Goal: Task Accomplishment & Management: Manage account settings

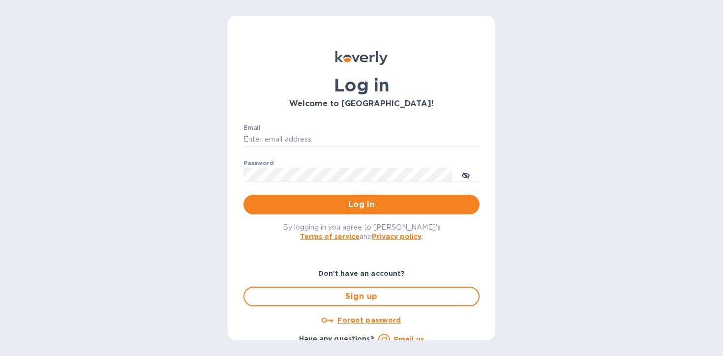
type input "chorneij@koverly.com"
click at [615, 120] on div "Log in Welcome to Koverly! Email chorneij@koverly.com ​ Password ​ Log in By lo…" at bounding box center [361, 178] width 723 height 356
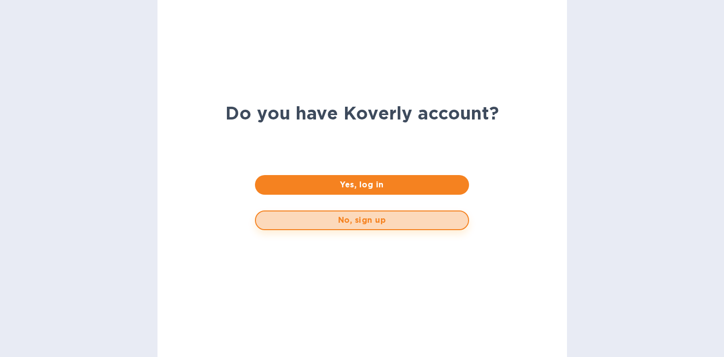
click at [347, 225] on span "No, sign up" at bounding box center [362, 221] width 196 height 12
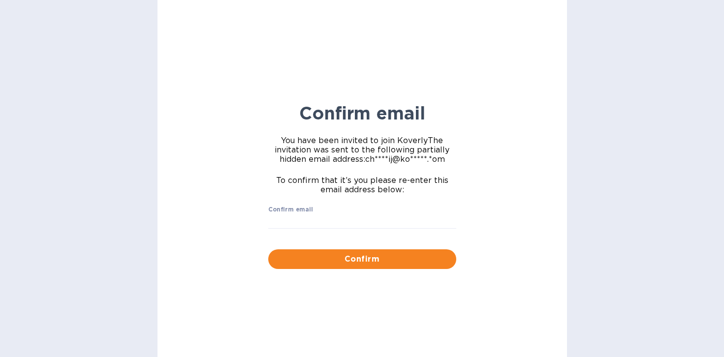
click at [347, 225] on input "Confirm email" at bounding box center [362, 221] width 188 height 15
type input "chorneij@koverly.com"
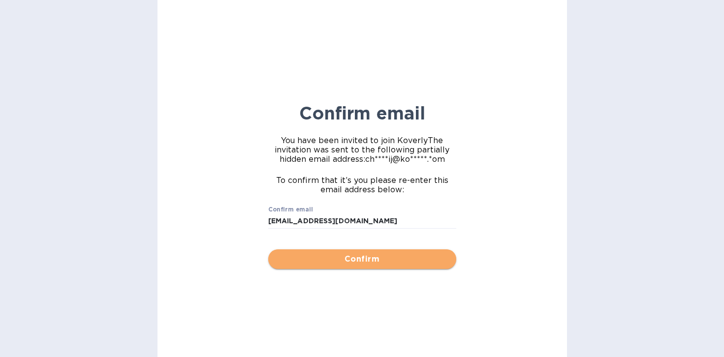
click at [374, 263] on span "Confirm" at bounding box center [362, 259] width 172 height 12
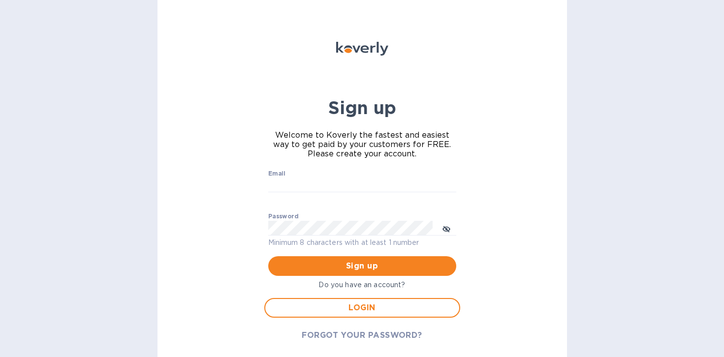
click at [289, 164] on div "Email ​ Password Minimum 8 characters with at least 1 number Sign up Do you hav…" at bounding box center [362, 256] width 200 height 184
click at [289, 181] on input "Email" at bounding box center [362, 185] width 188 height 15
type input "Chorneij@koverly.com"
click at [455, 206] on div "Email Chorneij@koverly.com ​" at bounding box center [362, 187] width 196 height 43
click at [443, 226] on icon "toggle password visibility" at bounding box center [446, 229] width 6 height 6
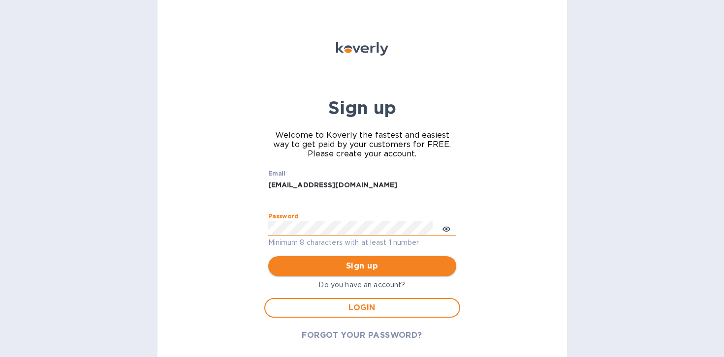
click at [369, 269] on span "Sign up" at bounding box center [362, 266] width 172 height 12
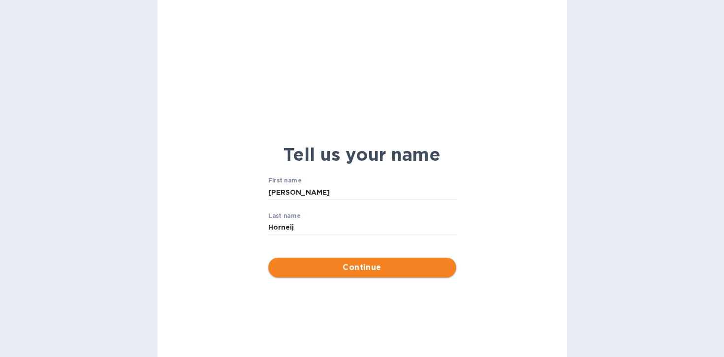
click at [326, 270] on span "Continue" at bounding box center [362, 268] width 172 height 12
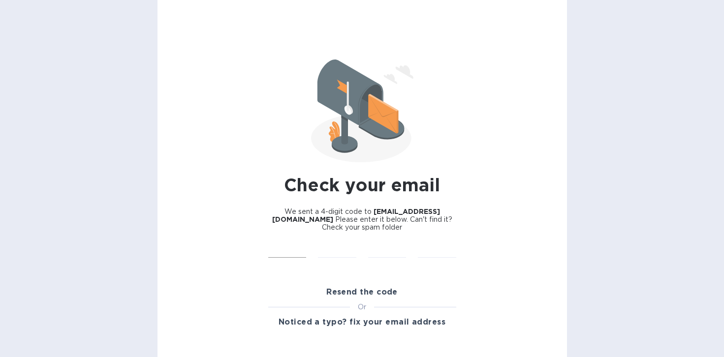
click at [288, 252] on input "text" at bounding box center [287, 250] width 38 height 15
type input "9"
type input "8"
type input "5"
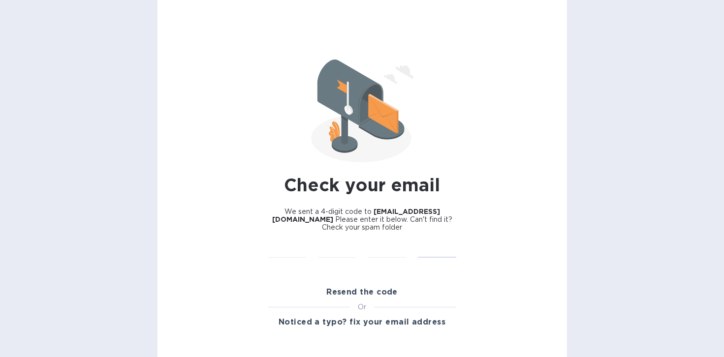
type input "9"
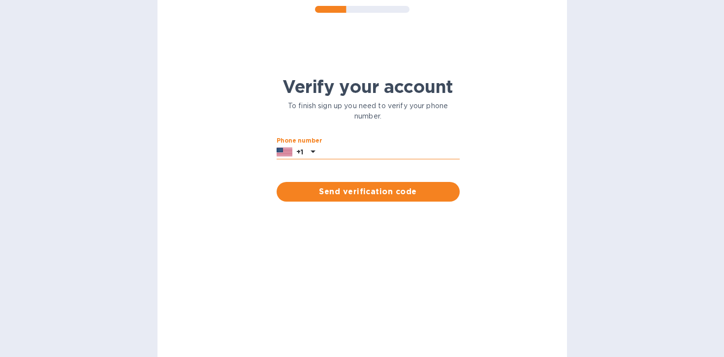
click at [350, 155] on input "text" at bounding box center [389, 152] width 141 height 15
type input "9"
type input "6176990695"
click at [391, 193] on span "Send verification code" at bounding box center [367, 192] width 167 height 12
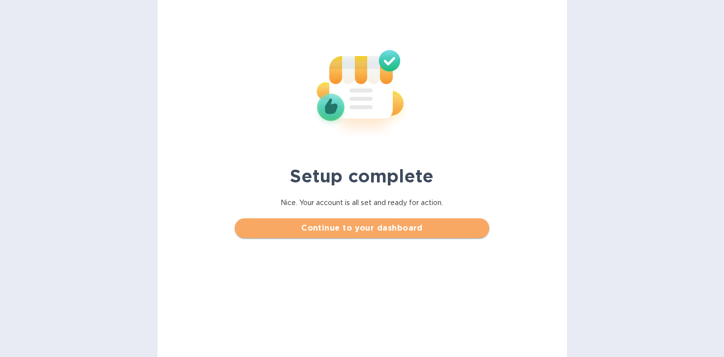
click at [387, 226] on span "Continue to your dashboard" at bounding box center [362, 228] width 239 height 12
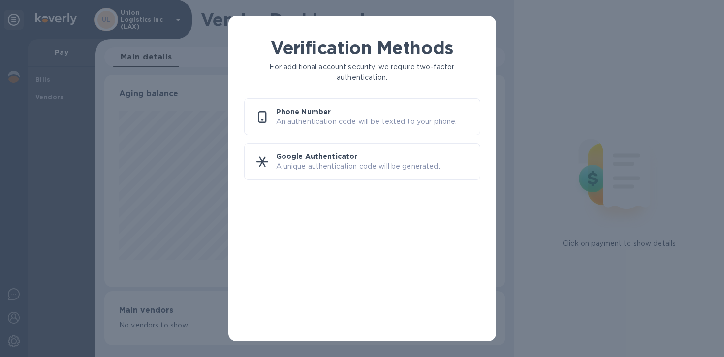
scroll to position [213, 401]
click at [342, 127] on div "Phone Number An authentication code will be texted to your phone." at bounding box center [362, 116] width 236 height 37
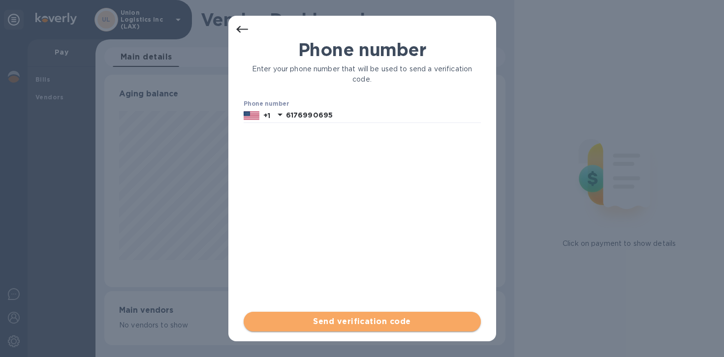
click at [357, 314] on button "Send verification code" at bounding box center [362, 322] width 237 height 20
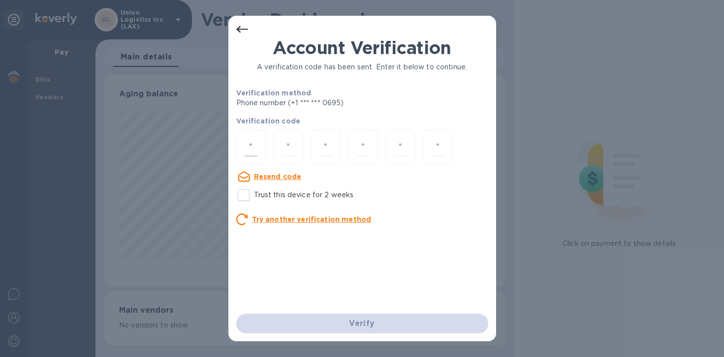
click at [262, 138] on div at bounding box center [251, 147] width 30 height 35
type input "6"
type input "0"
type input "7"
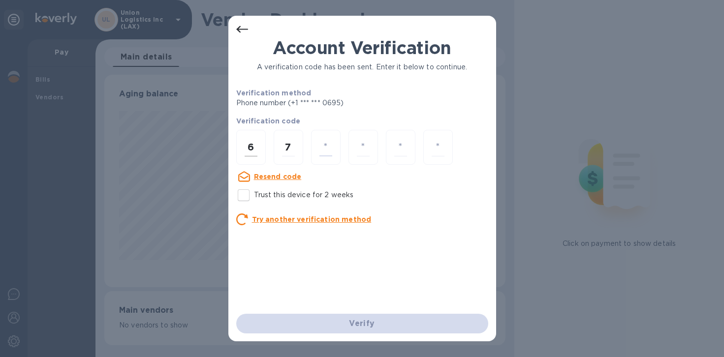
type input "4"
click at [288, 150] on input "7" at bounding box center [288, 147] width 13 height 18
type input "0"
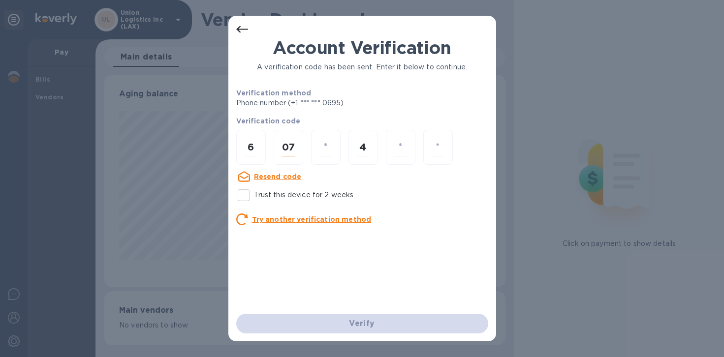
type input "7"
type input "4"
type input "6"
type input "0"
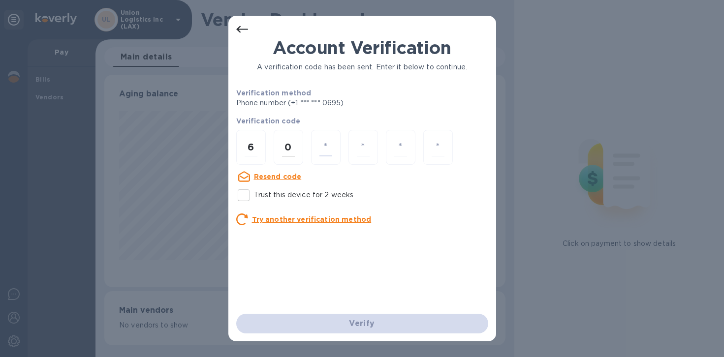
type input "7"
type input "4"
type input "2"
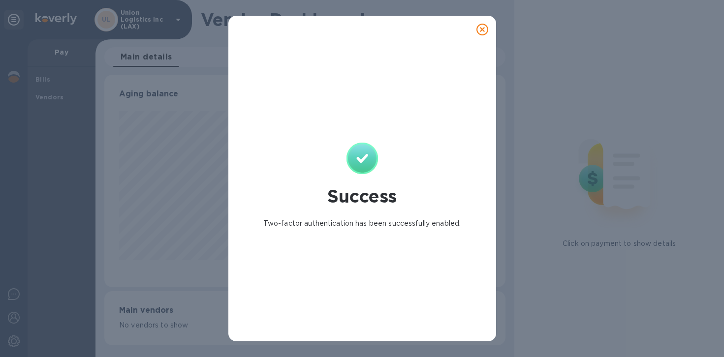
click at [483, 31] on icon at bounding box center [482, 30] width 12 height 12
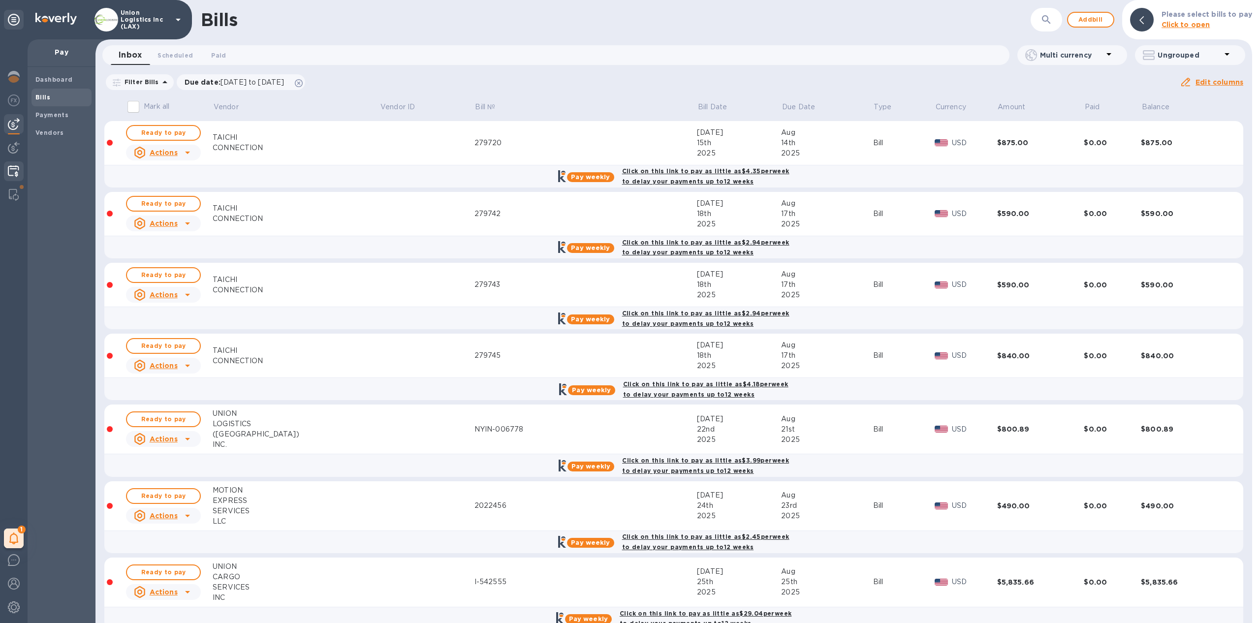
click at [20, 170] on div at bounding box center [13, 172] width 19 height 22
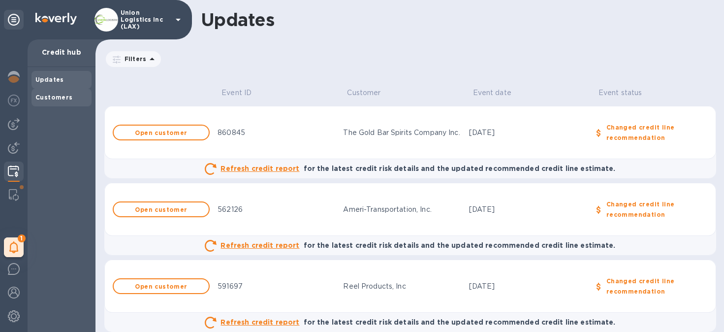
click at [62, 97] on b "Customers" at bounding box center [53, 96] width 37 height 7
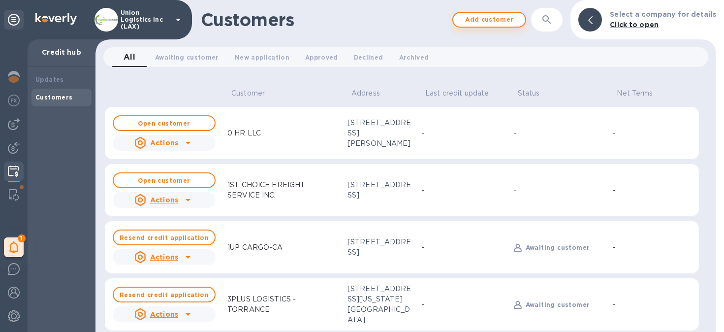
click at [493, 15] on span "Add customer" at bounding box center [489, 20] width 56 height 12
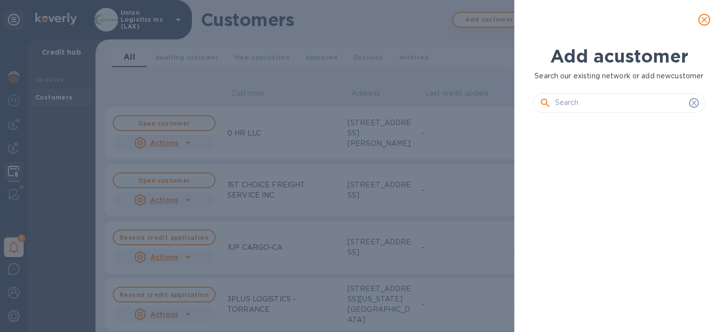
scroll to position [167, 176]
click at [635, 113] on div at bounding box center [619, 103] width 172 height 20
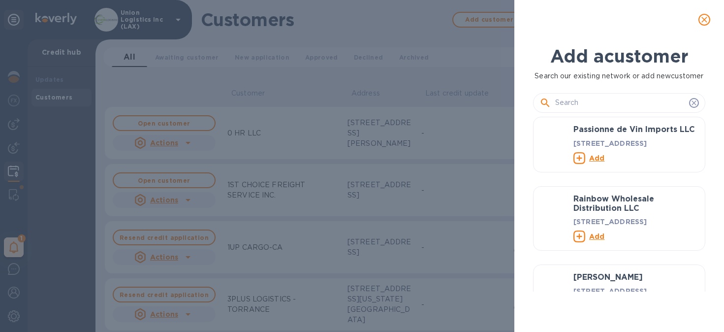
click at [632, 110] on input "text" at bounding box center [620, 102] width 130 height 15
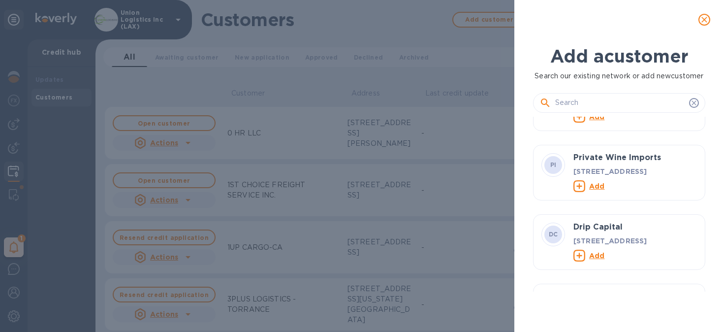
scroll to position [330, 0]
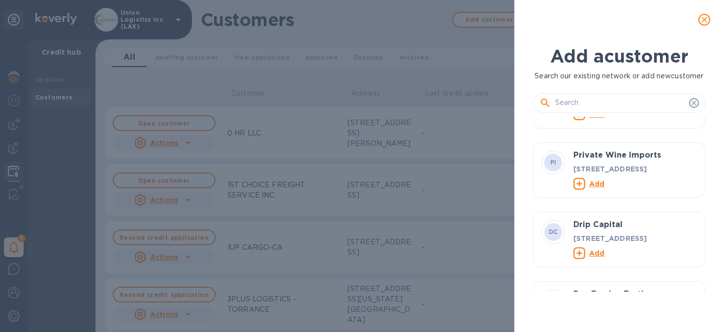
click at [702, 15] on icon "close" at bounding box center [704, 20] width 10 height 10
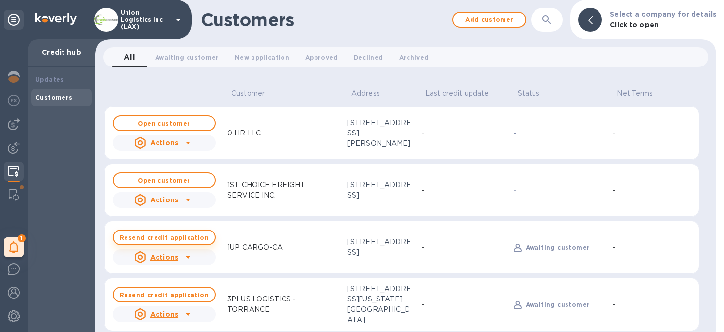
click at [177, 242] on button "Resend credit application" at bounding box center [164, 237] width 103 height 16
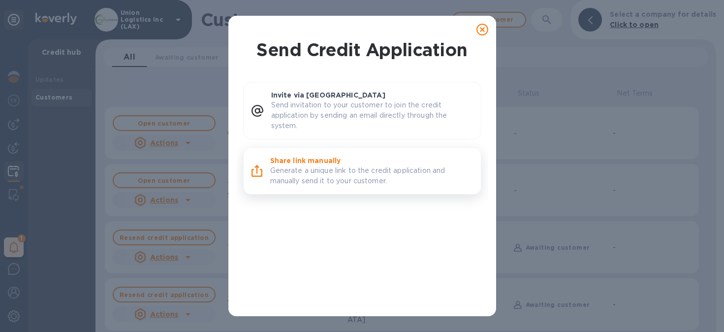
click at [350, 170] on p "Generate a unique link to the credit application and manually send it to your c…" at bounding box center [371, 175] width 203 height 21
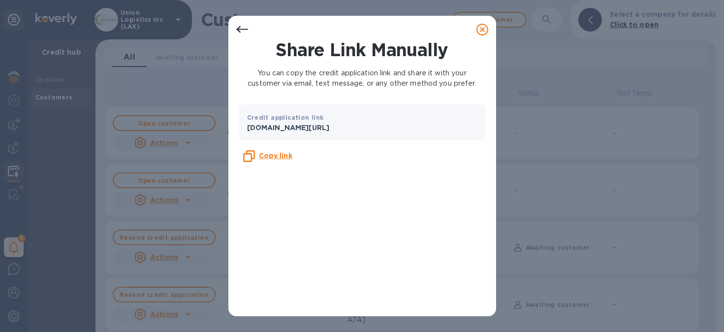
click at [480, 31] on icon at bounding box center [482, 30] width 12 height 12
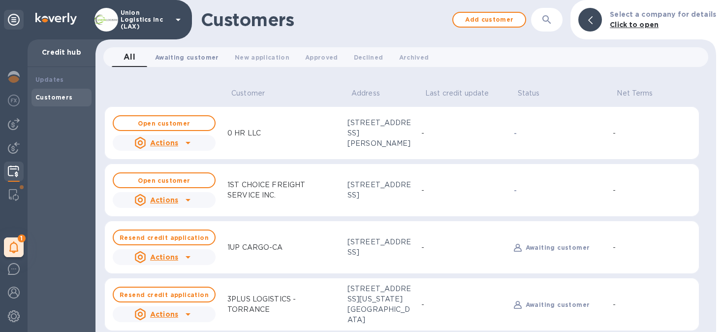
click at [180, 54] on span "Awaiting customer 0" at bounding box center [187, 57] width 64 height 10
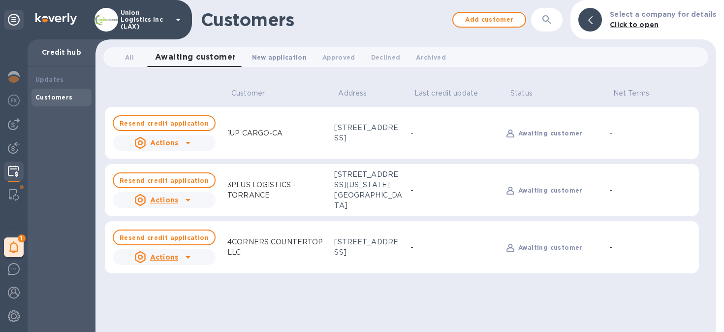
click at [287, 55] on span "New application 0" at bounding box center [279, 57] width 55 height 10
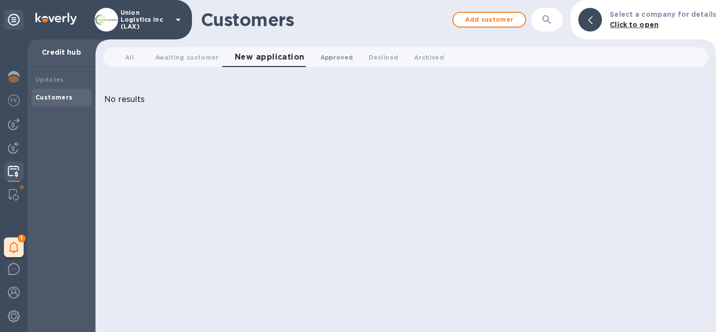
click at [331, 62] on span "Approved 0" at bounding box center [336, 57] width 33 height 10
click at [415, 60] on span "Archived 0" at bounding box center [424, 57] width 30 height 10
click at [368, 60] on span "Declined 0" at bounding box center [369, 57] width 30 height 10
click at [310, 58] on span "Approved 0" at bounding box center [321, 57] width 33 height 10
click at [135, 56] on span "All 0" at bounding box center [130, 57] width 20 height 10
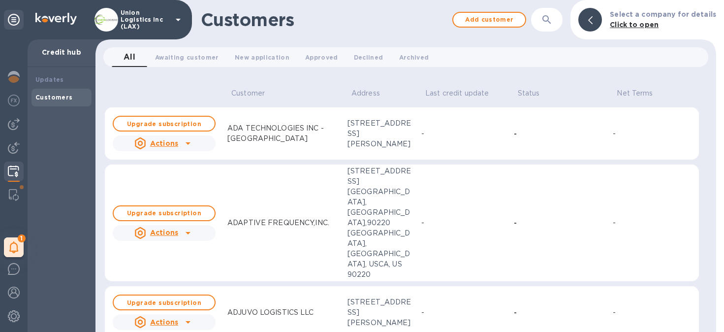
scroll to position [2169, 0]
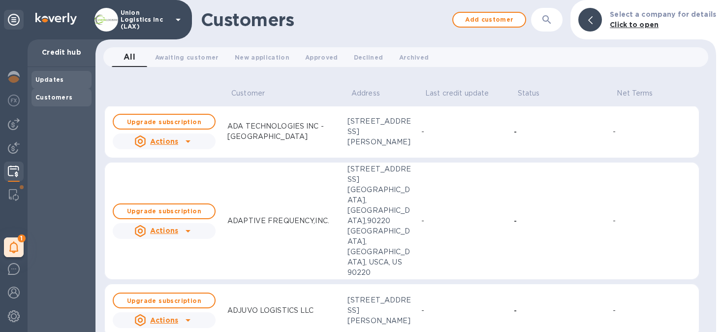
click at [64, 78] on div "Updates" at bounding box center [61, 80] width 52 height 10
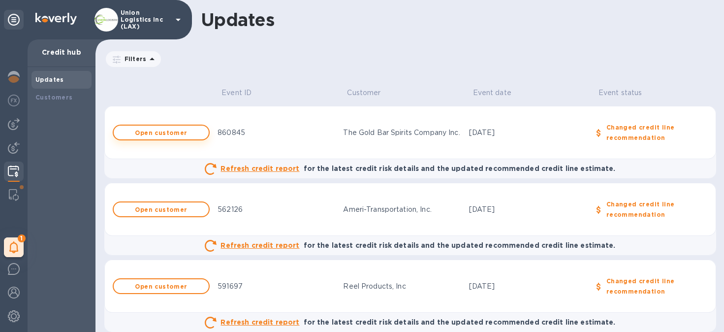
click at [176, 129] on b "Open customer" at bounding box center [161, 132] width 52 height 7
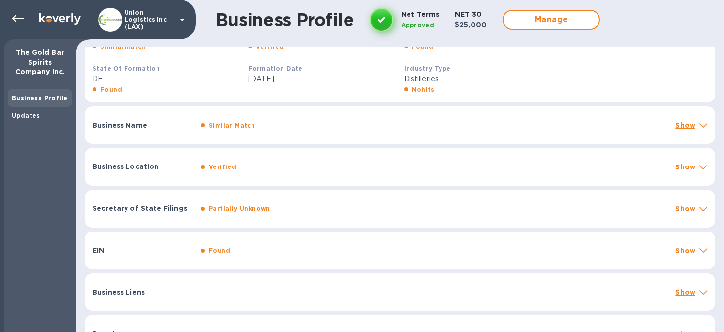
scroll to position [231, 0]
click at [701, 131] on div at bounding box center [703, 126] width 12 height 14
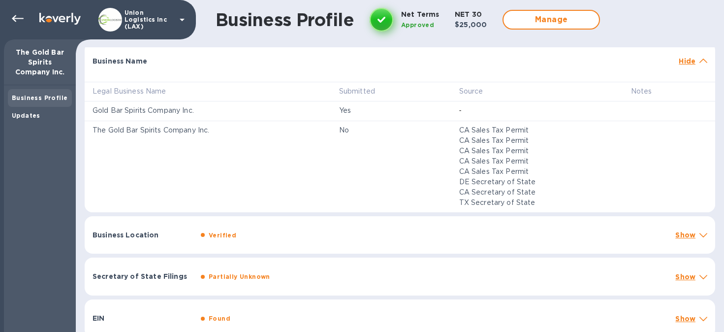
scroll to position [297, 0]
click at [703, 241] on div "Business Location Verified Show" at bounding box center [400, 234] width 630 height 38
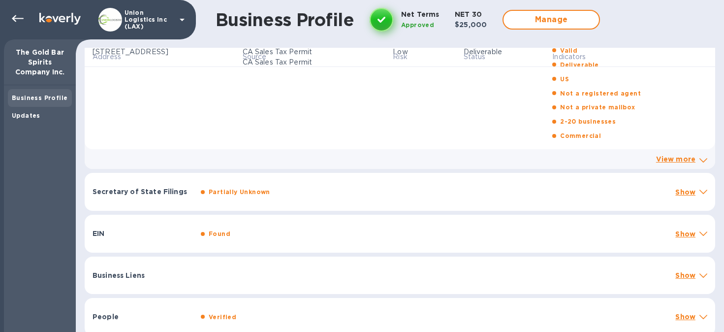
scroll to position [648, 0]
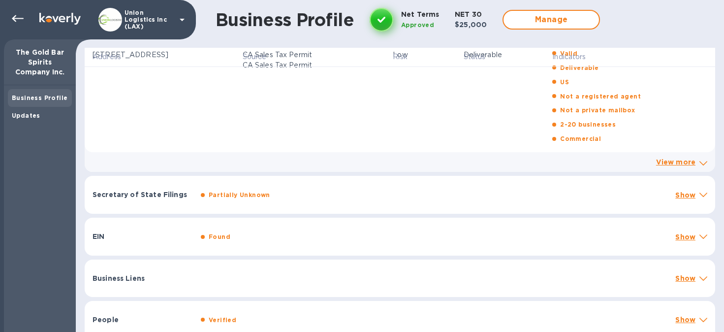
click at [701, 193] on span at bounding box center [703, 193] width 8 height 9
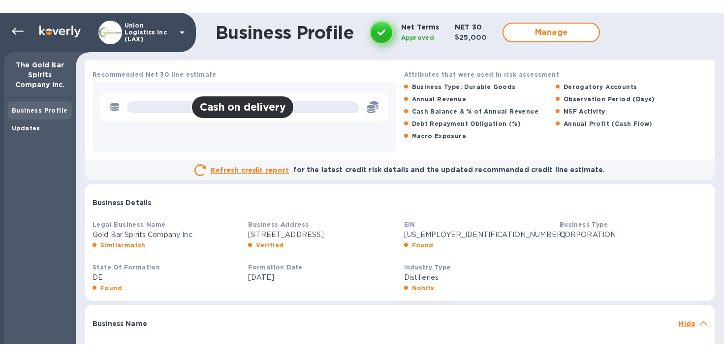
scroll to position [0, 0]
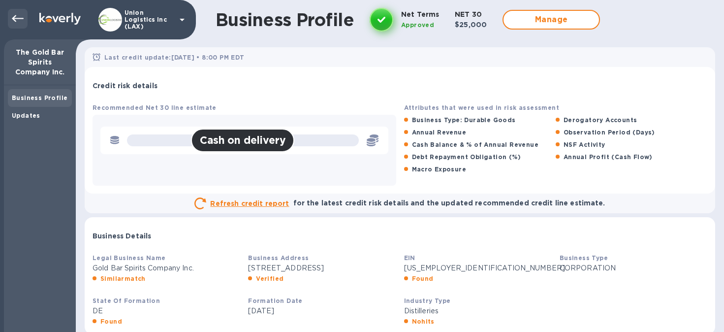
click at [18, 19] on icon at bounding box center [18, 19] width 12 height 12
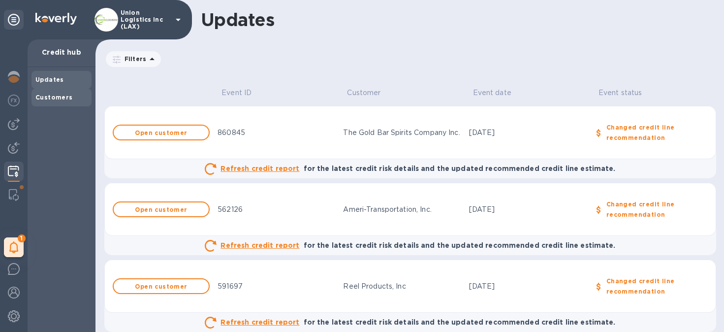
click at [60, 95] on b "Customers" at bounding box center [53, 96] width 37 height 7
